Goal: Task Accomplishment & Management: Use online tool/utility

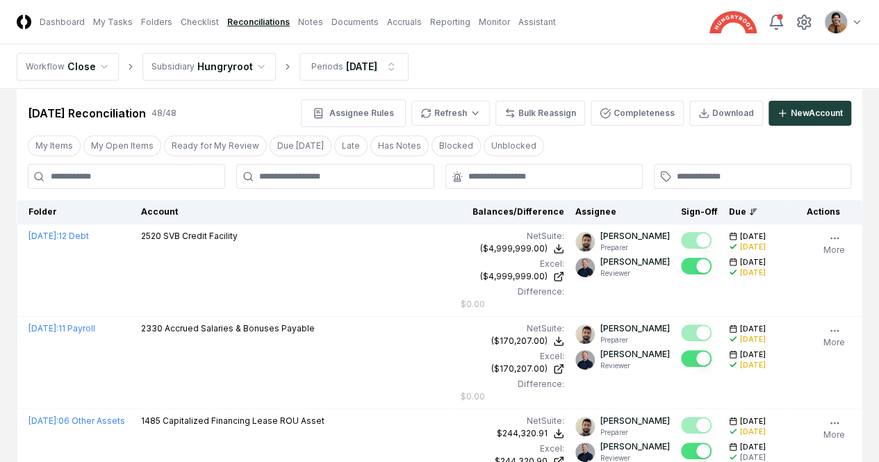
scroll to position [19, 0]
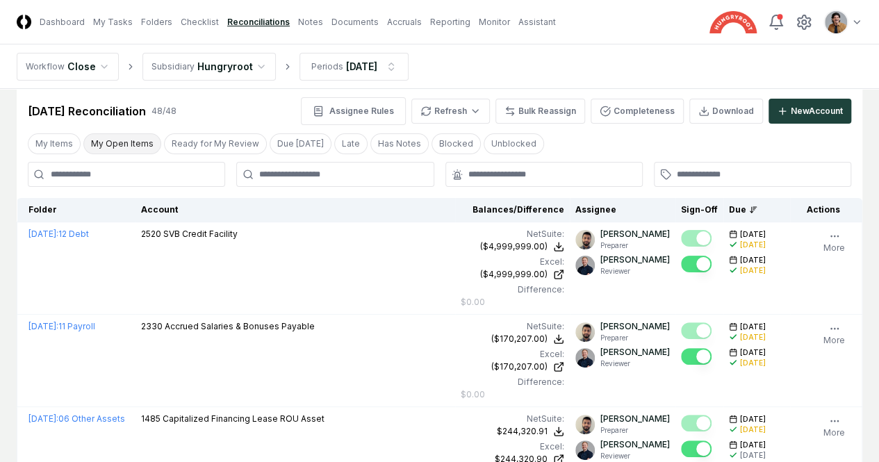
click at [127, 143] on button "My Open Items" at bounding box center [122, 143] width 78 height 21
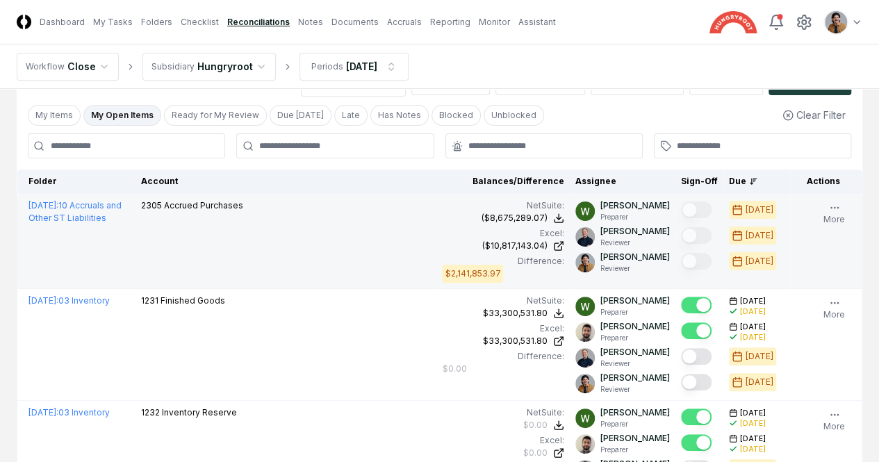
scroll to position [49, 0]
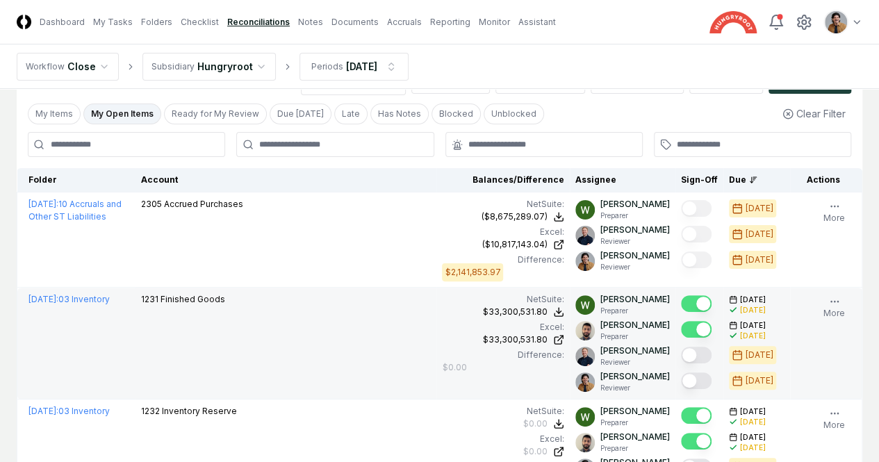
click at [681, 379] on button "Mark complete" at bounding box center [696, 380] width 31 height 17
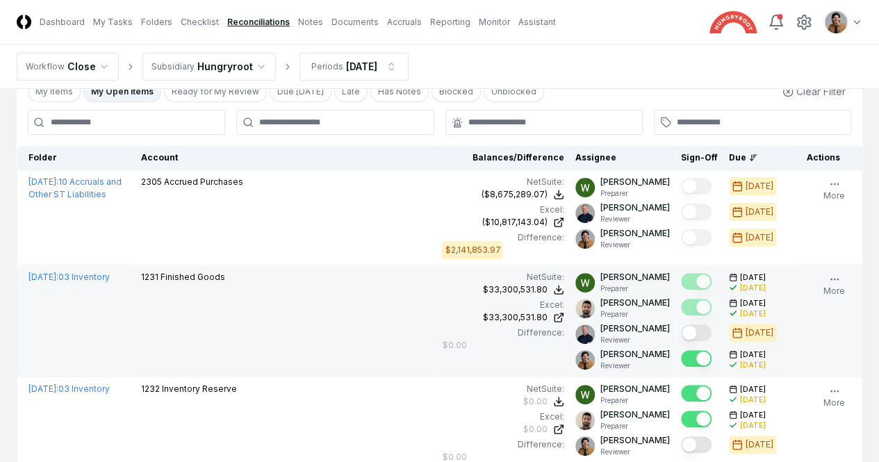
scroll to position [110, 0]
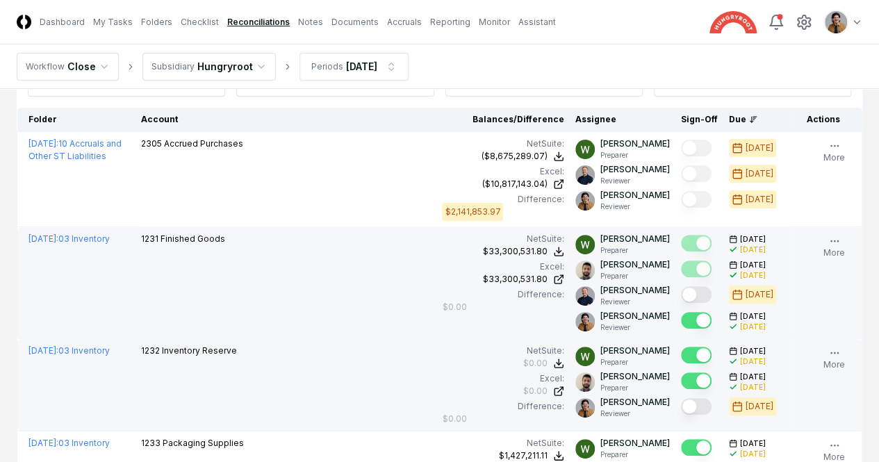
click at [681, 409] on button "Mark complete" at bounding box center [696, 406] width 31 height 17
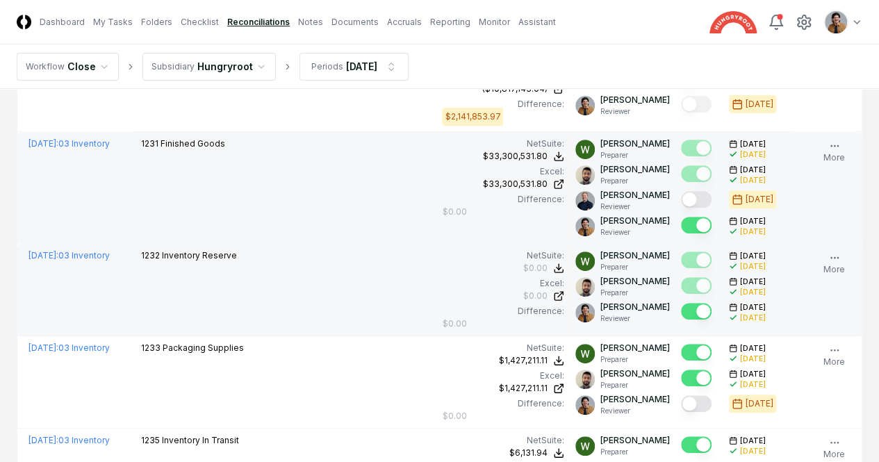
scroll to position [206, 0]
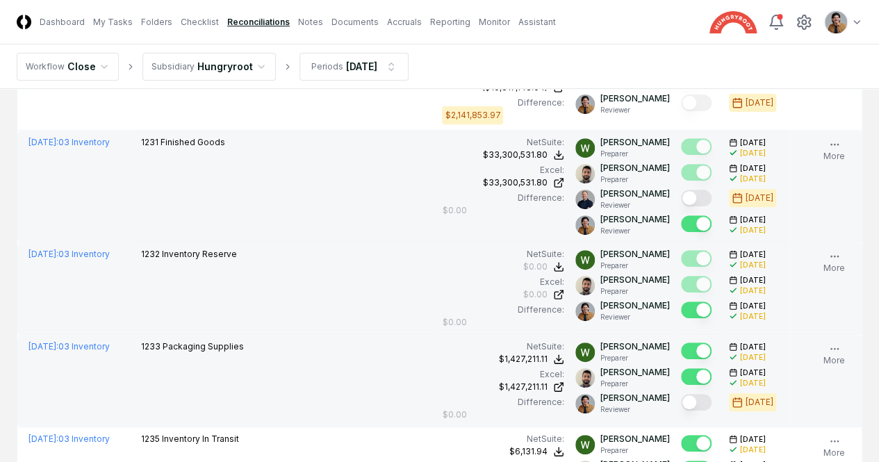
click at [681, 402] on button "Mark complete" at bounding box center [696, 402] width 31 height 17
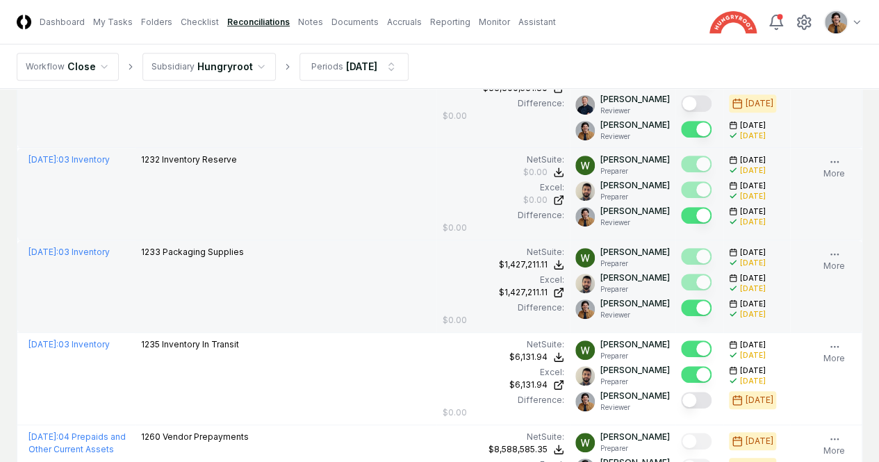
scroll to position [303, 0]
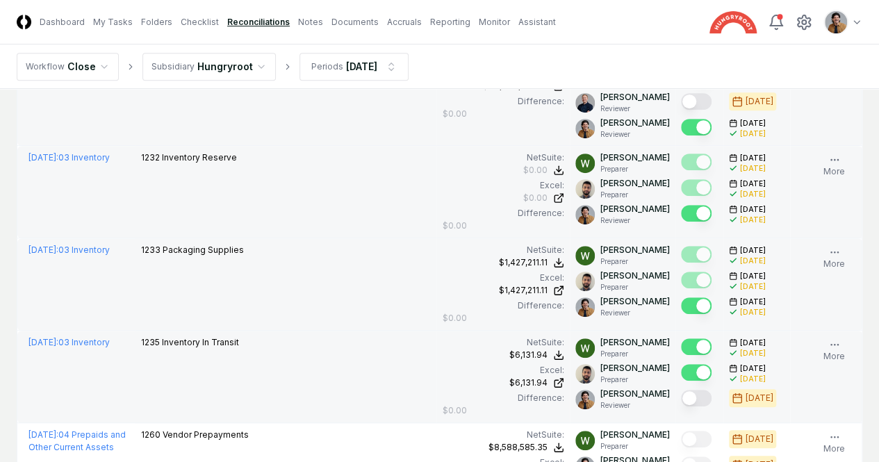
click at [681, 395] on button "Mark complete" at bounding box center [696, 398] width 31 height 17
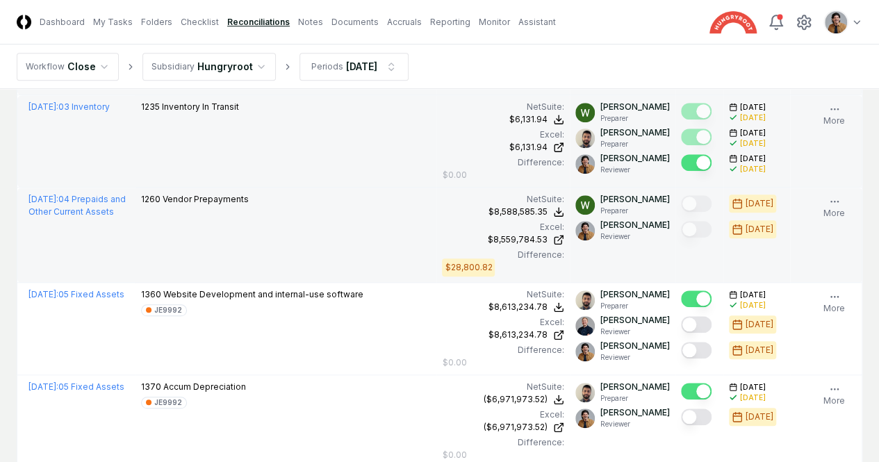
scroll to position [540, 0]
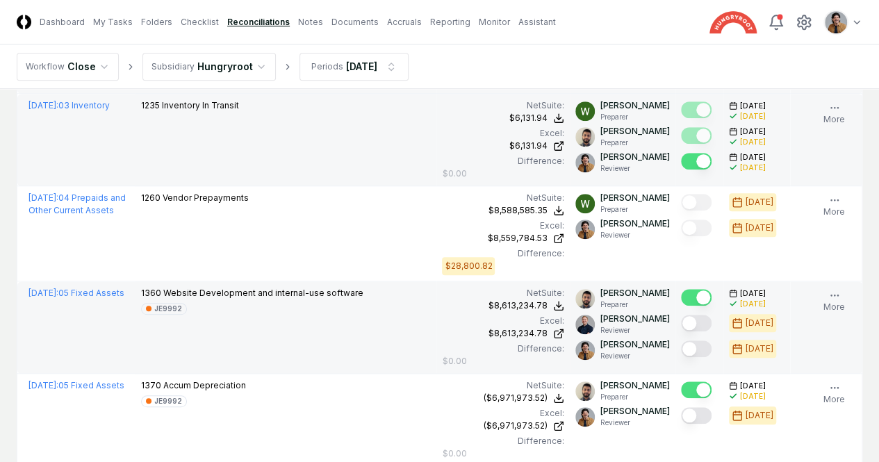
click at [681, 346] on button "Mark complete" at bounding box center [696, 348] width 31 height 17
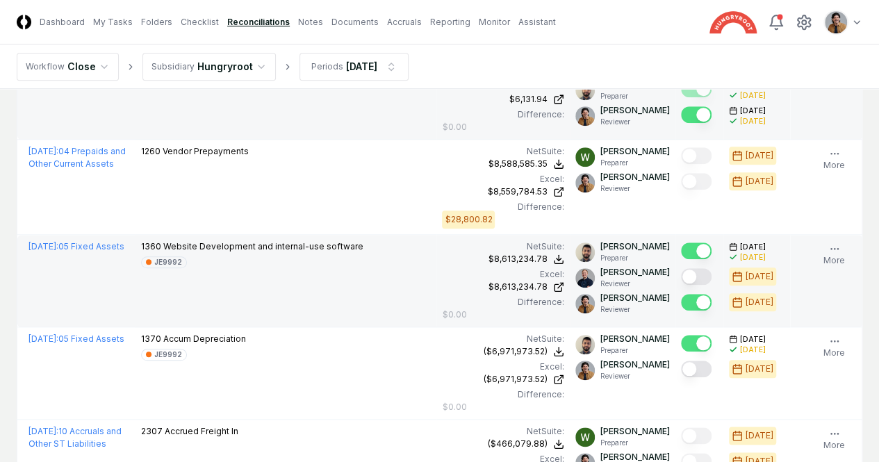
scroll to position [595, 0]
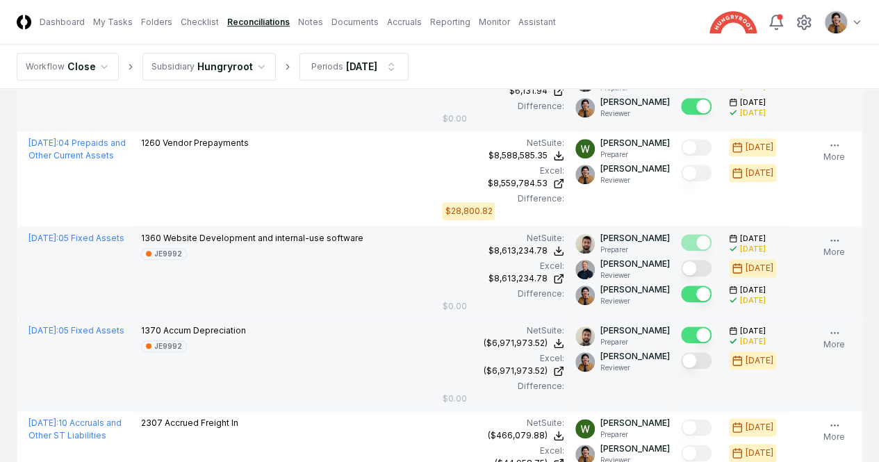
click at [681, 354] on button "Mark complete" at bounding box center [696, 360] width 31 height 17
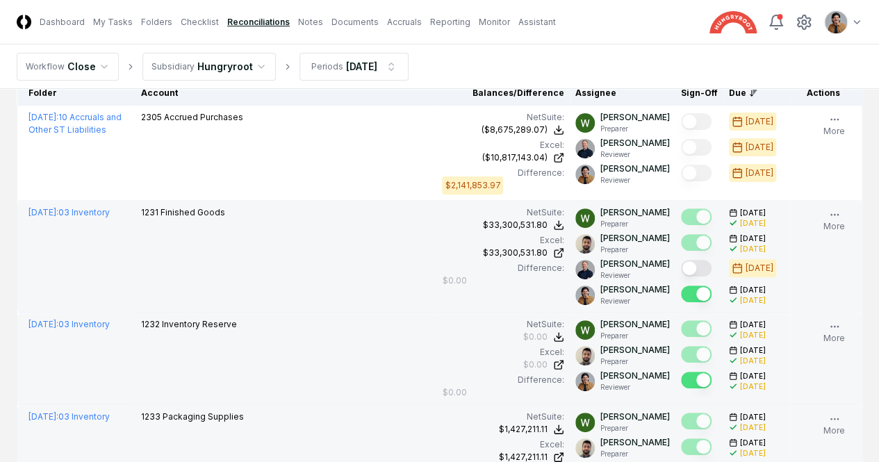
scroll to position [0, 0]
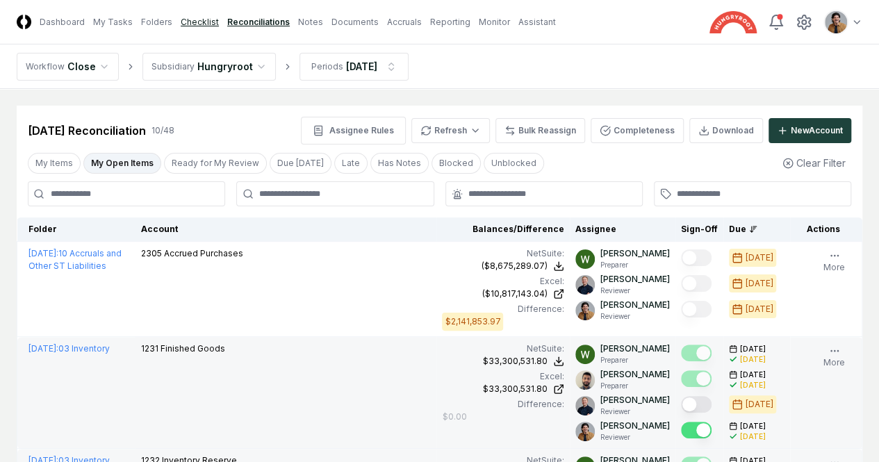
click at [219, 26] on link "Checklist" at bounding box center [200, 22] width 38 height 13
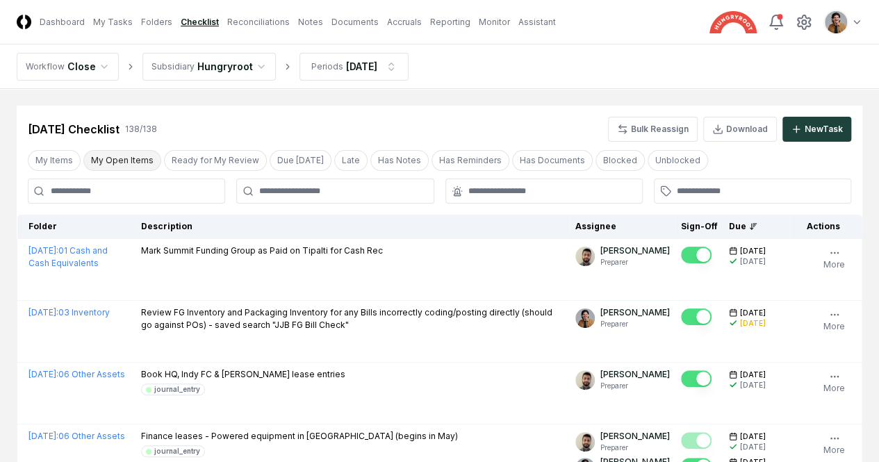
click at [139, 166] on button "My Open Items" at bounding box center [122, 160] width 78 height 21
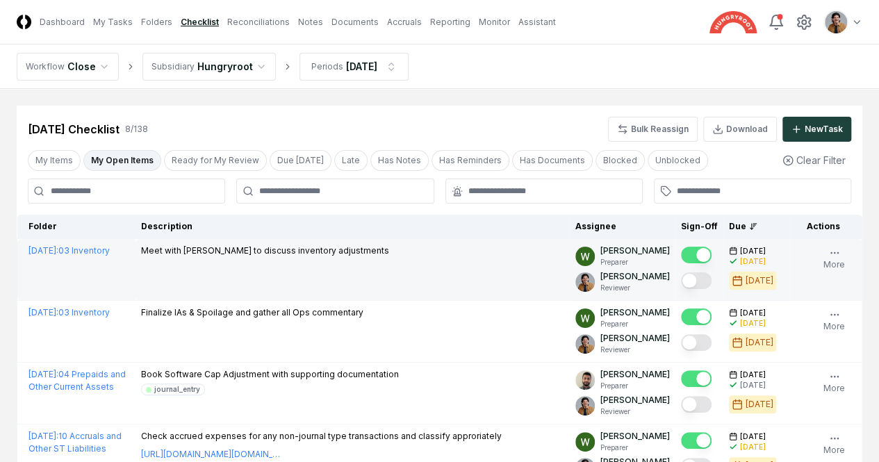
click at [681, 277] on button "Mark complete" at bounding box center [696, 280] width 31 height 17
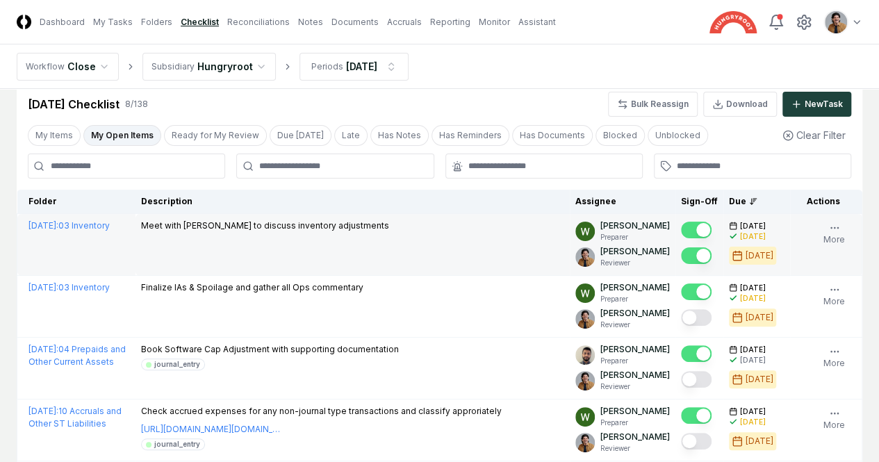
scroll to position [33, 0]
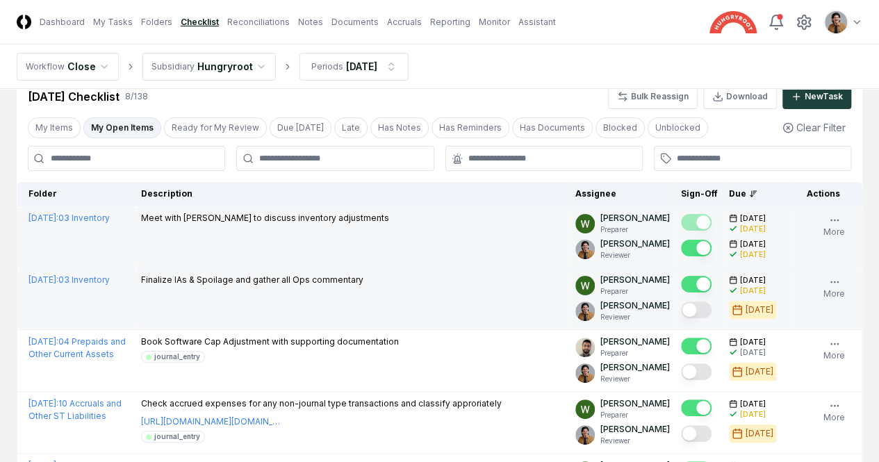
click at [681, 313] on button "Mark complete" at bounding box center [696, 310] width 31 height 17
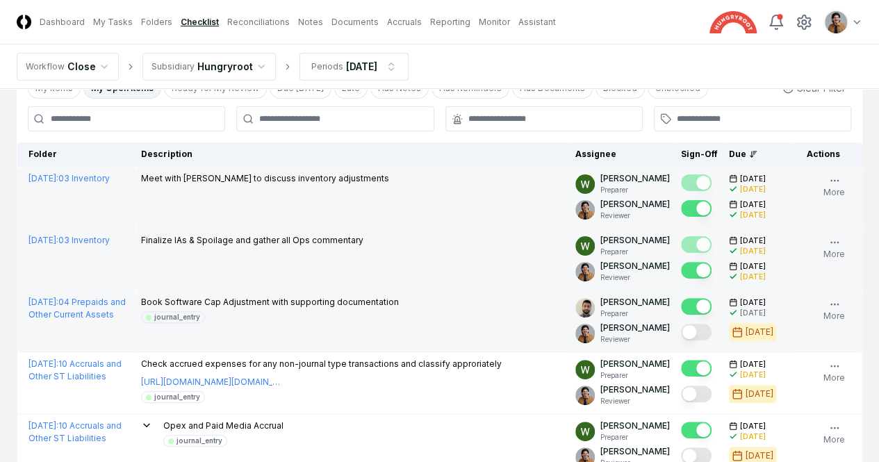
click at [681, 331] on button "Mark complete" at bounding box center [696, 332] width 31 height 17
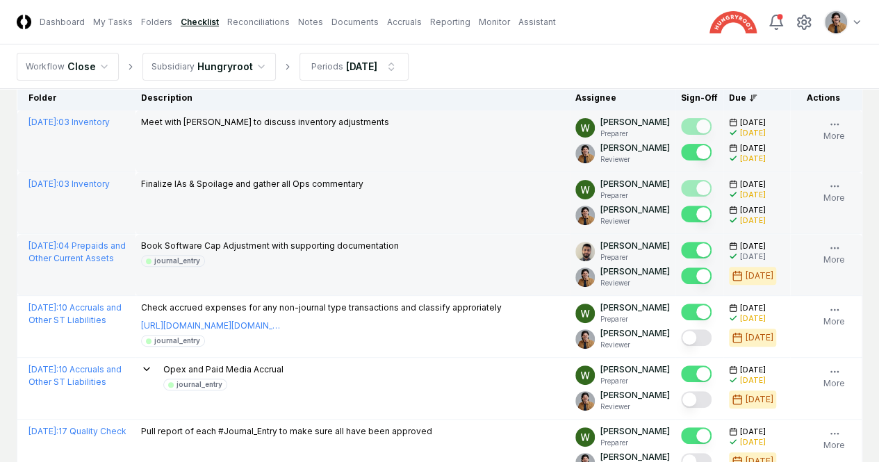
scroll to position [130, 0]
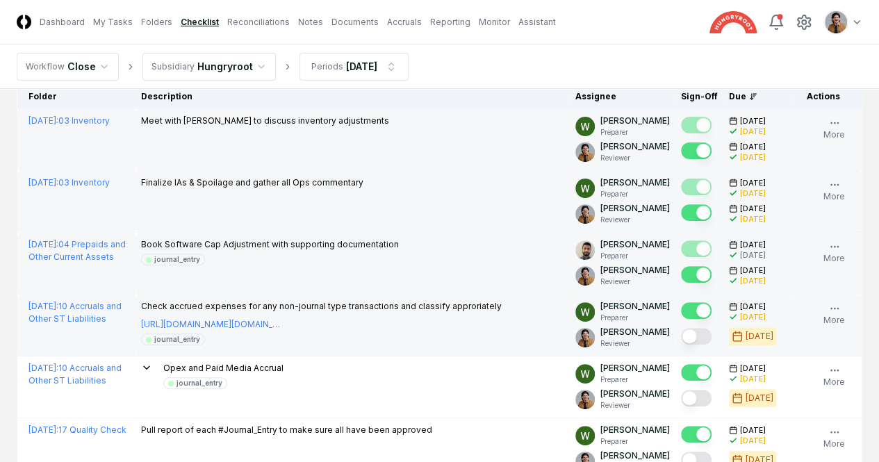
click at [681, 333] on button "Mark complete" at bounding box center [696, 336] width 31 height 17
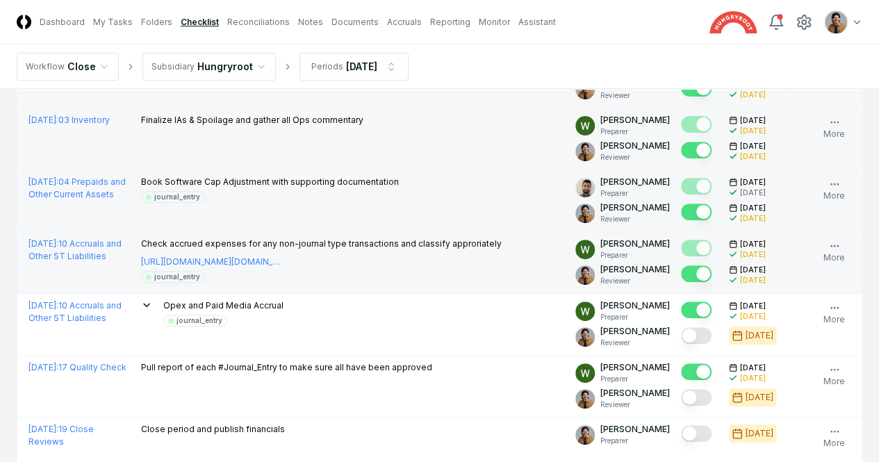
scroll to position [199, 0]
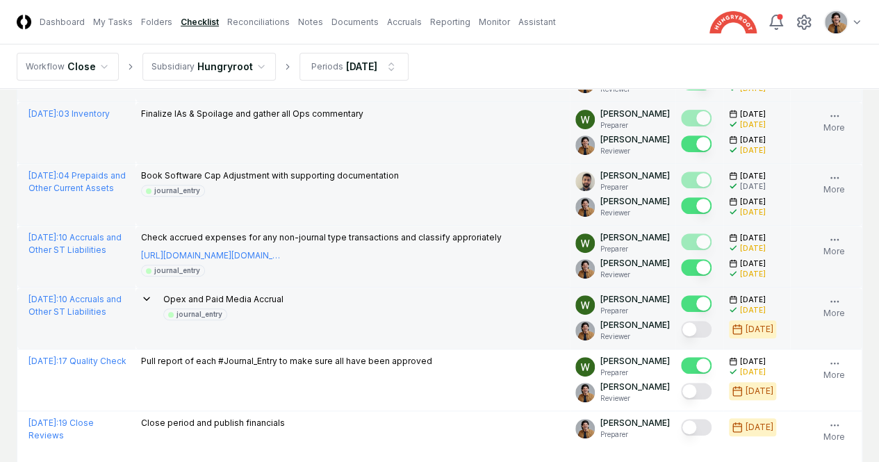
click at [681, 338] on button "Mark complete" at bounding box center [696, 329] width 31 height 17
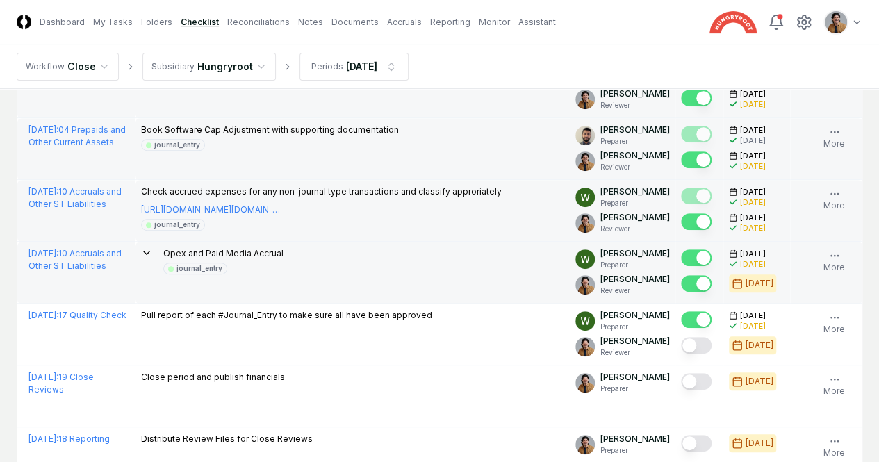
scroll to position [247, 0]
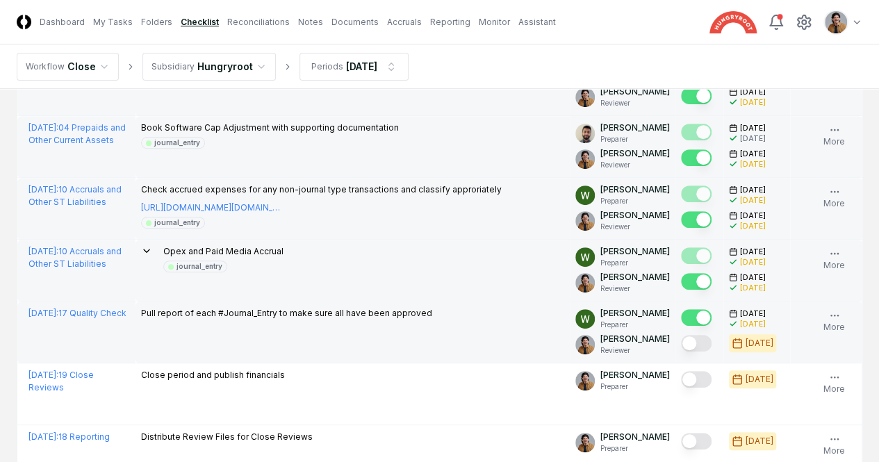
click at [681, 352] on button "Mark complete" at bounding box center [696, 343] width 31 height 17
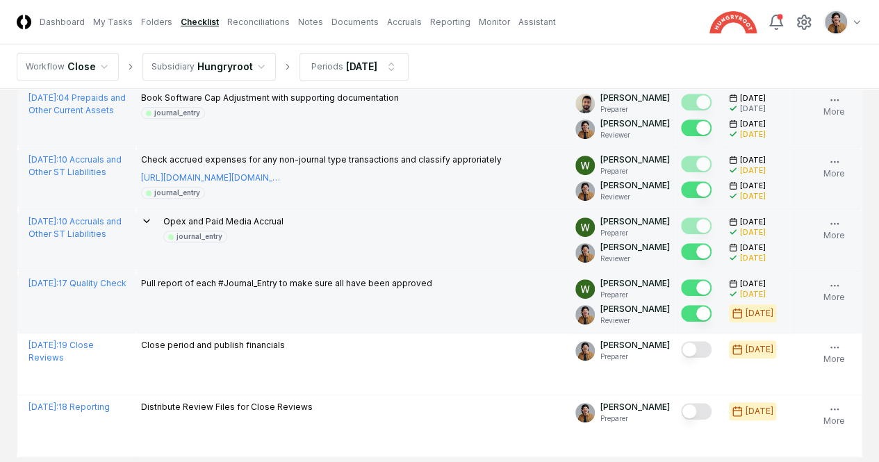
scroll to position [277, 0]
click at [681, 357] on button "Mark complete" at bounding box center [696, 348] width 31 height 17
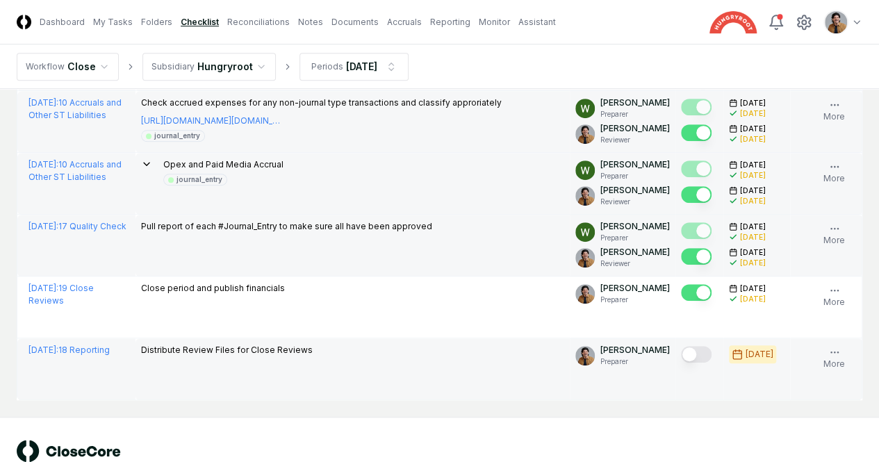
click at [681, 363] on button "Mark complete" at bounding box center [696, 354] width 31 height 17
